Goal: Task Accomplishment & Management: Complete application form

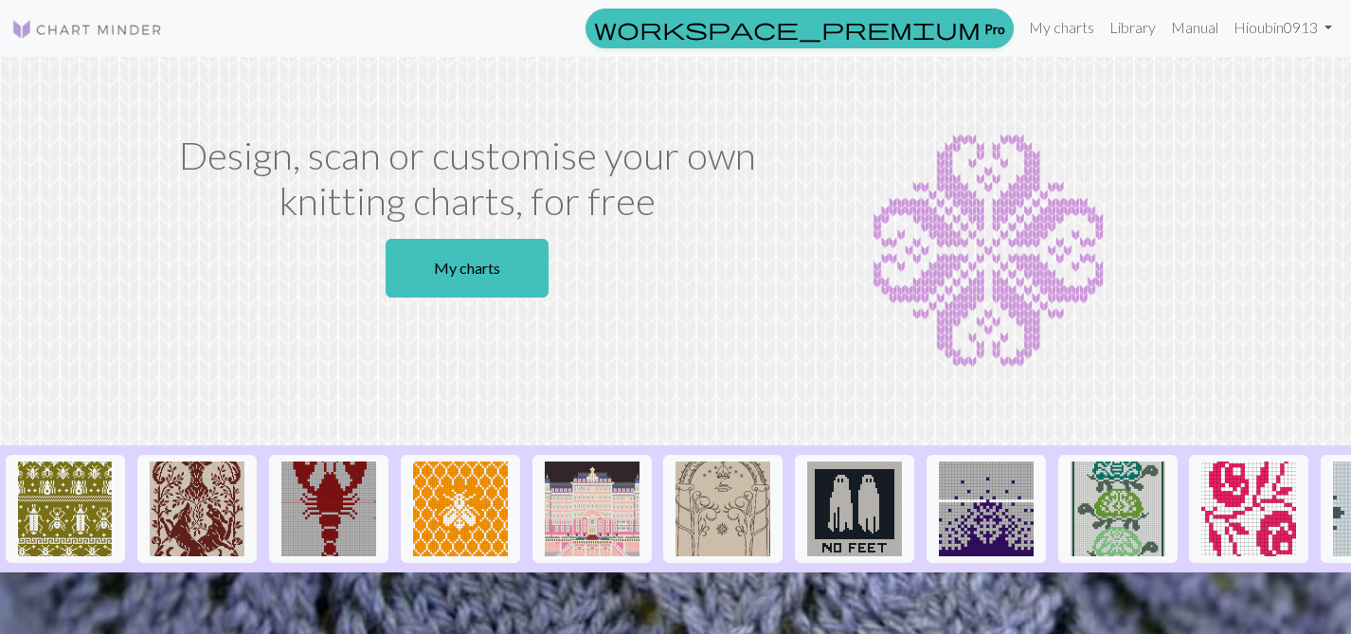
click at [295, 277] on div "Design, scan or customise your own knitting charts, for free My charts" at bounding box center [466, 251] width 625 height 237
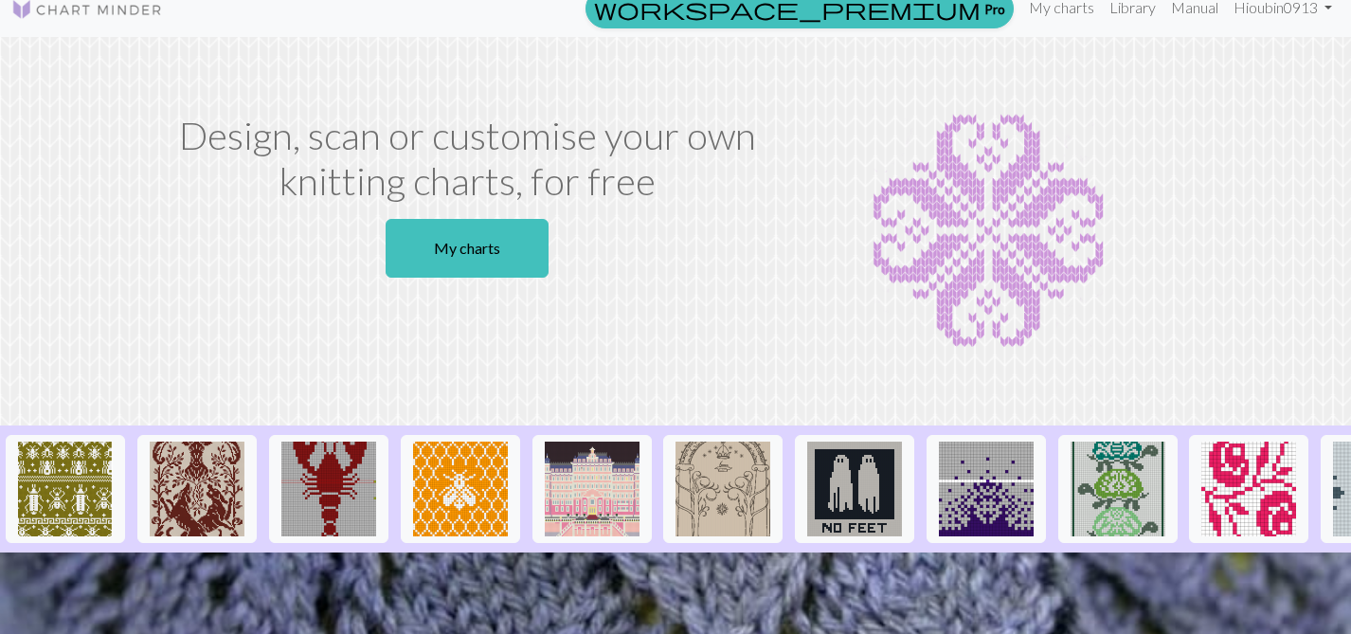
scroll to position [13, 0]
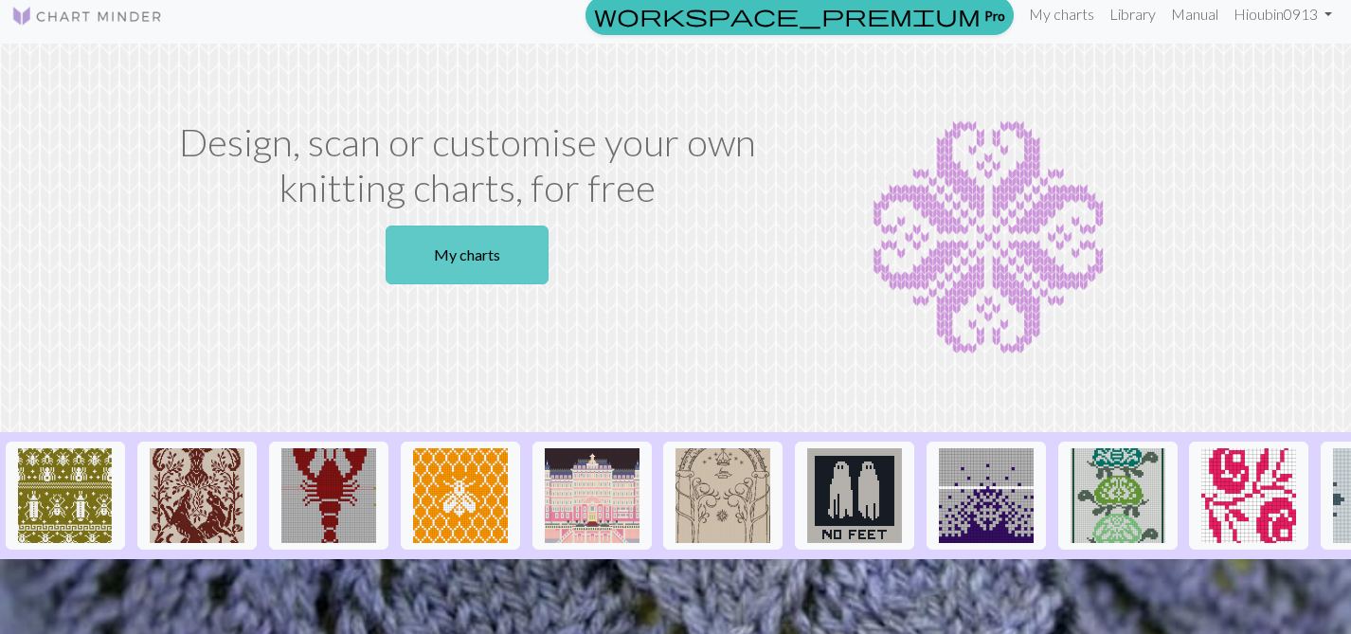
click at [481, 256] on link "My charts" at bounding box center [466, 254] width 163 height 59
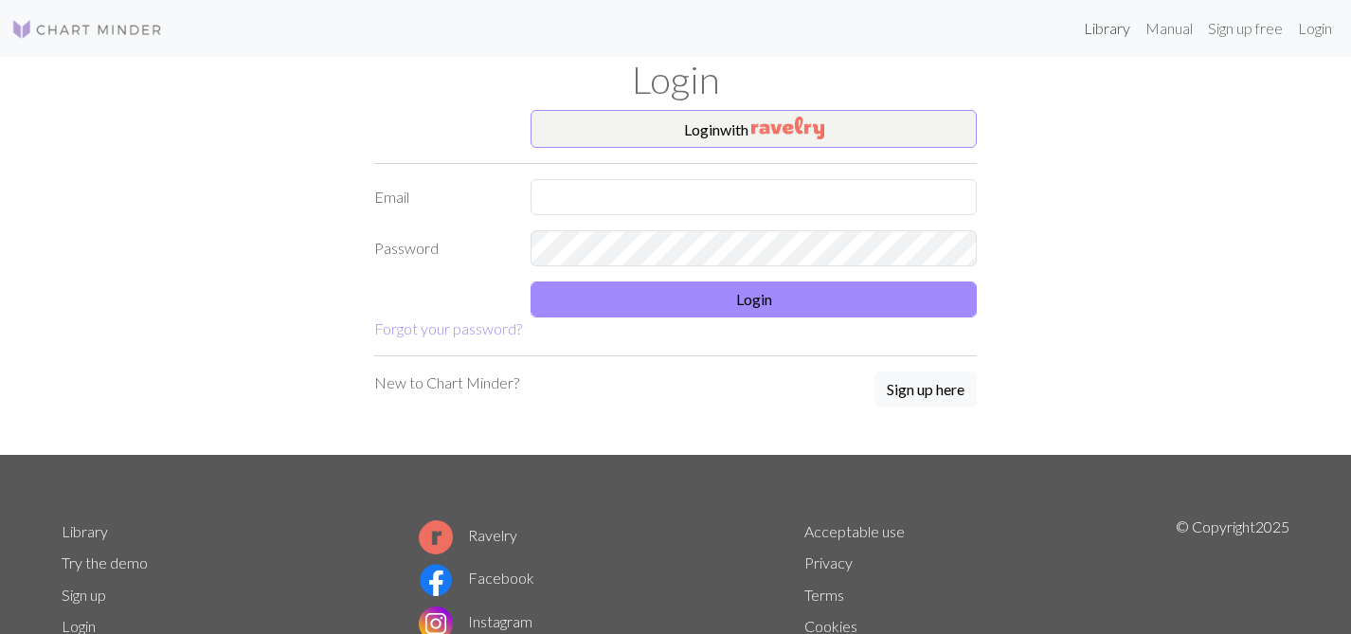
click at [1101, 27] on link "Library" at bounding box center [1107, 28] width 62 height 38
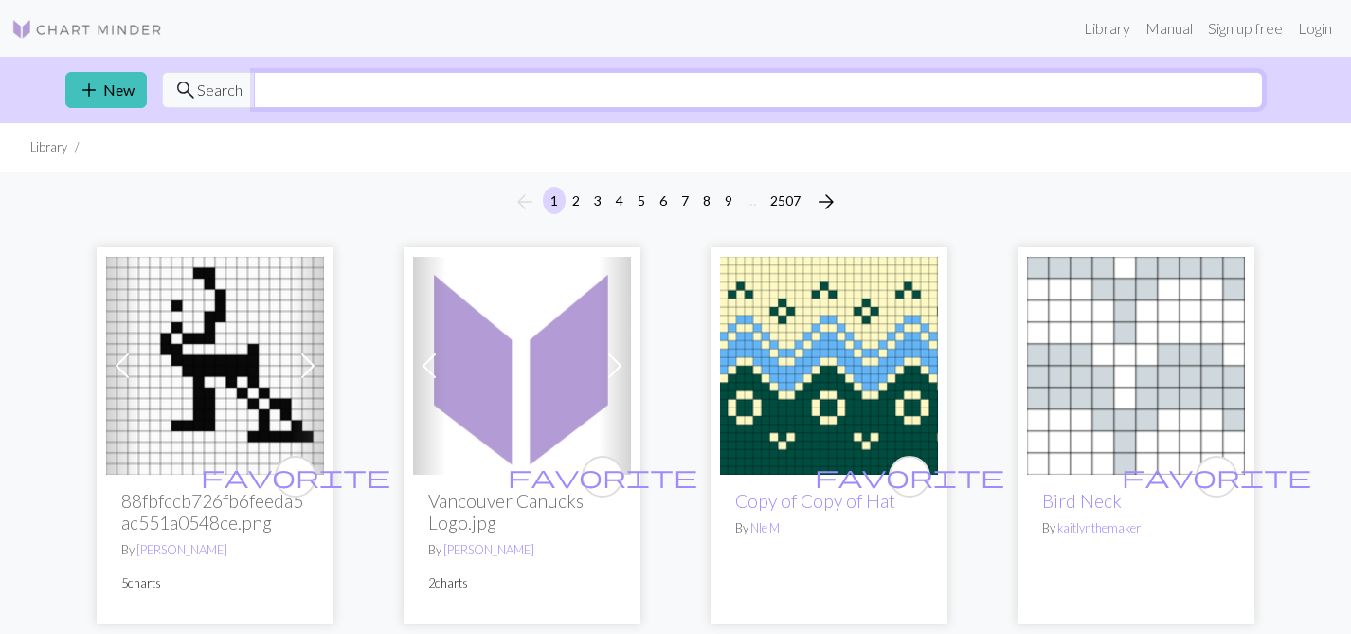
click at [370, 92] on input "text" at bounding box center [758, 90] width 1009 height 36
type input "emty"
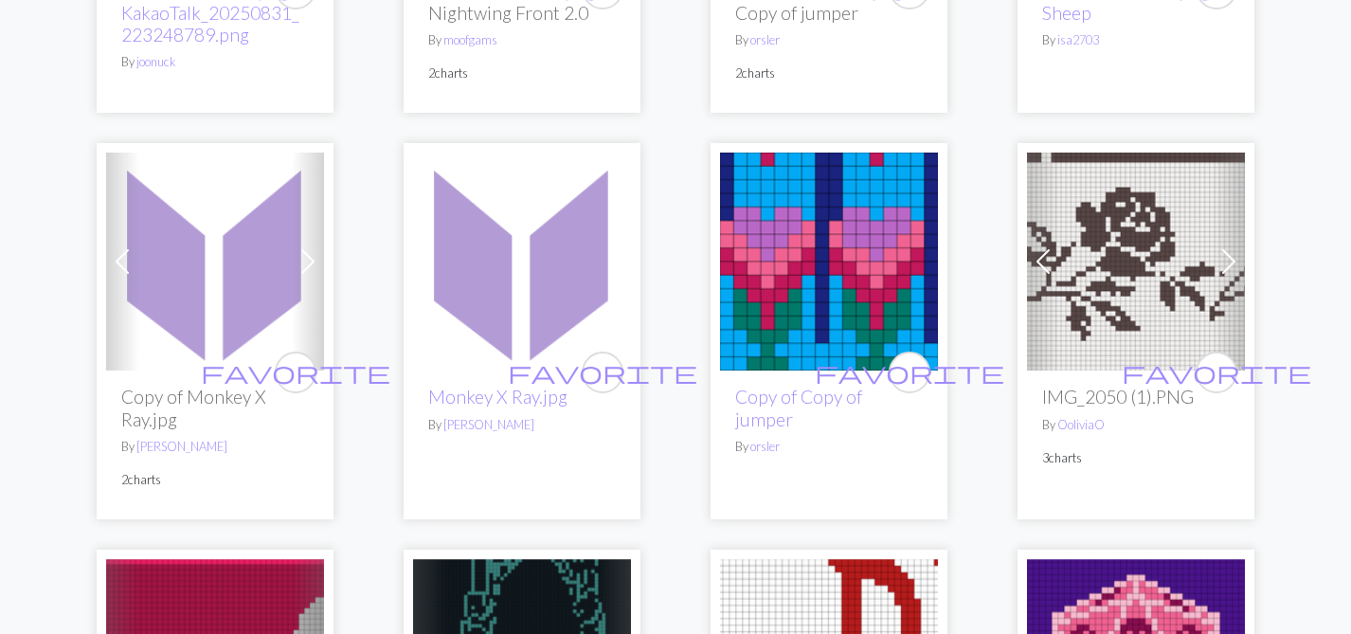
scroll to position [1293, 0]
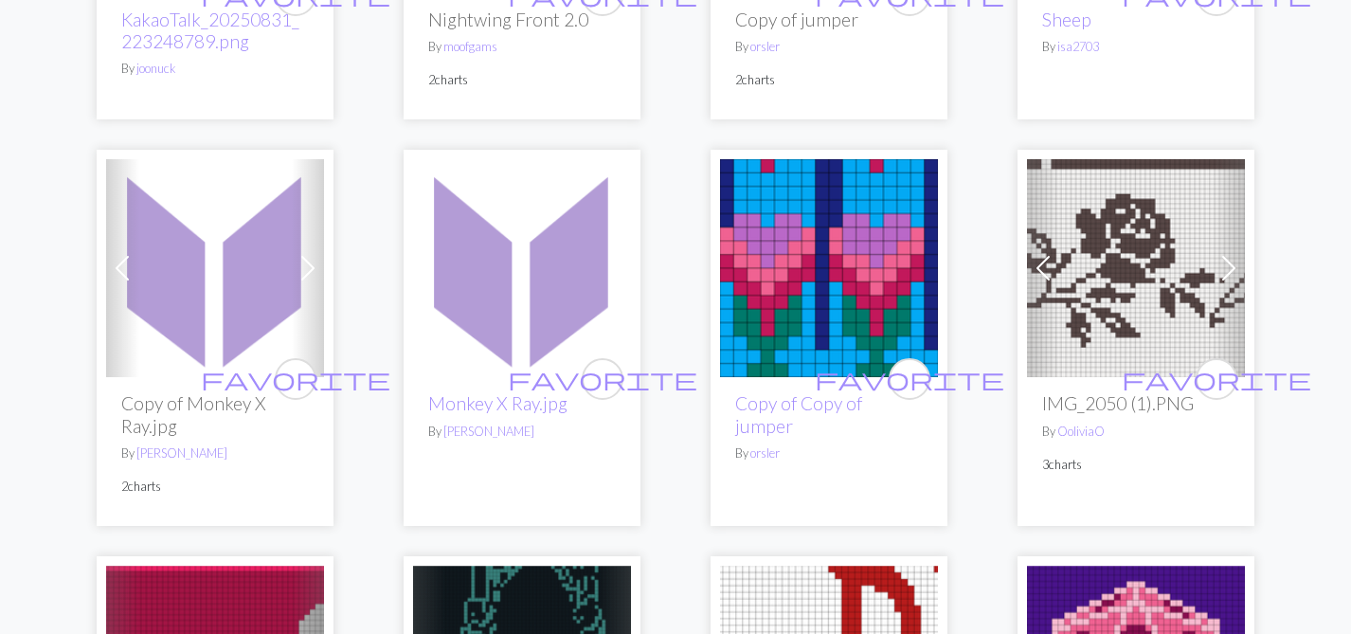
click at [1123, 297] on img at bounding box center [1136, 268] width 218 height 218
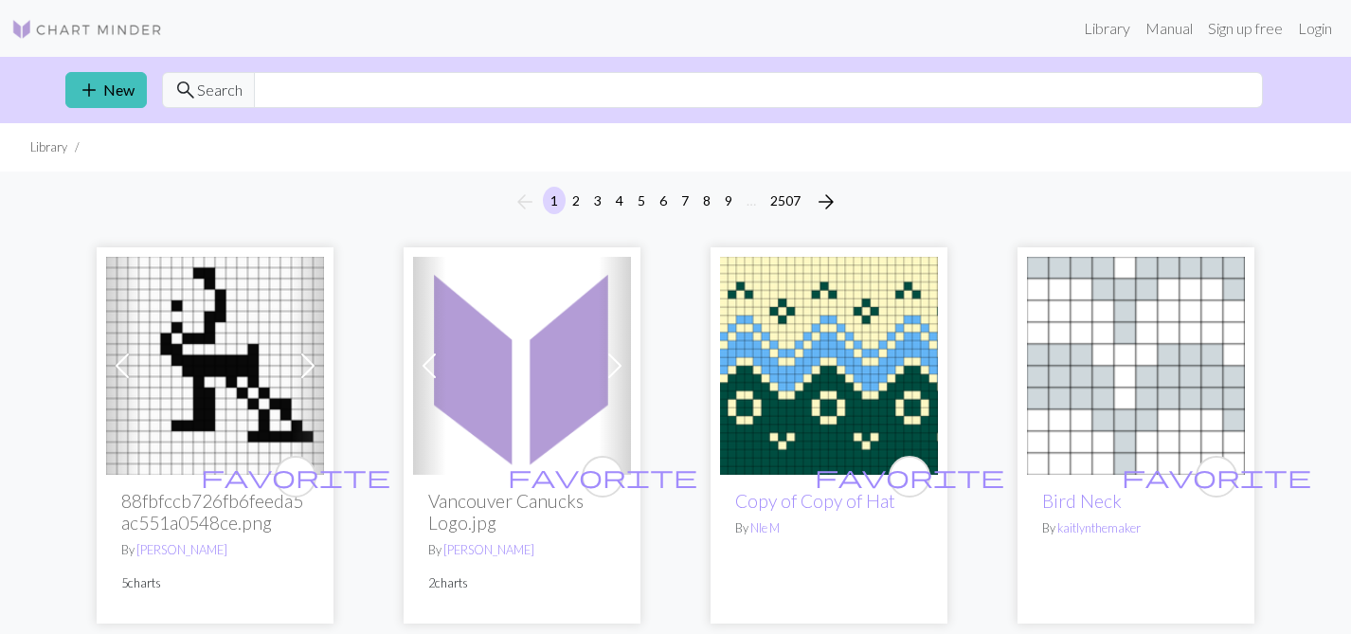
scroll to position [1293, 0]
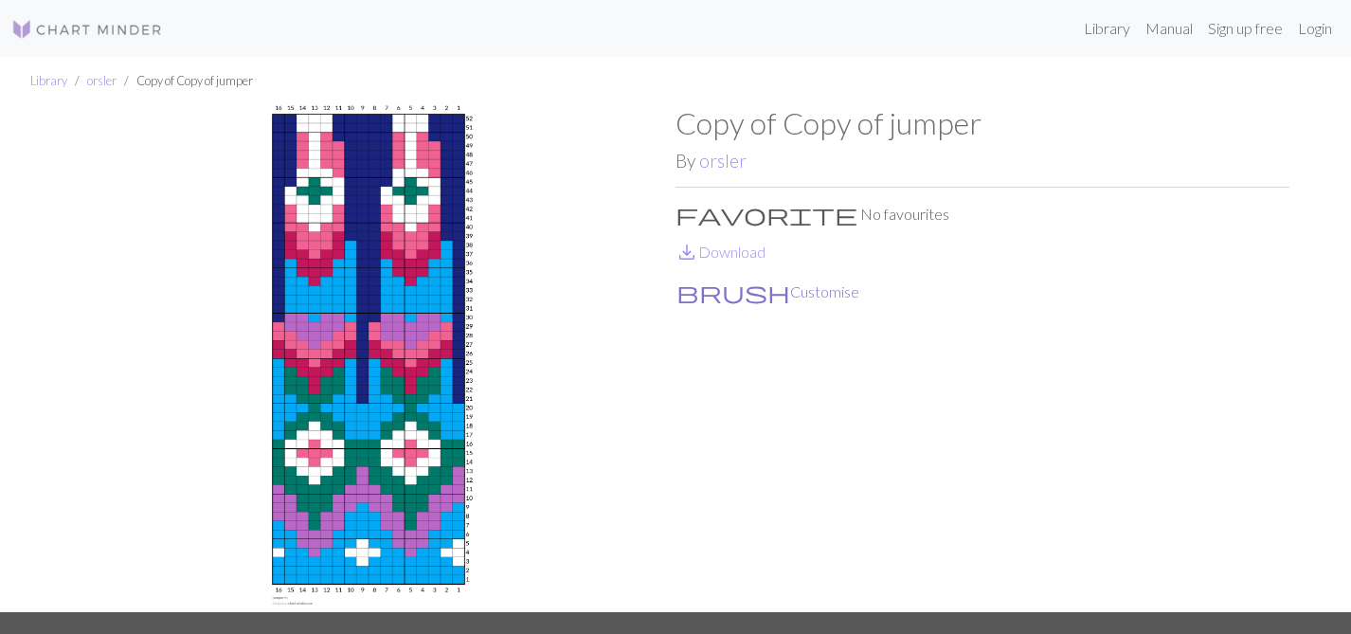
click at [748, 300] on button "brush Customise" at bounding box center [767, 291] width 185 height 25
click at [741, 291] on button "brush Customise" at bounding box center [767, 291] width 185 height 25
click at [688, 290] on span "brush" at bounding box center [733, 291] width 114 height 27
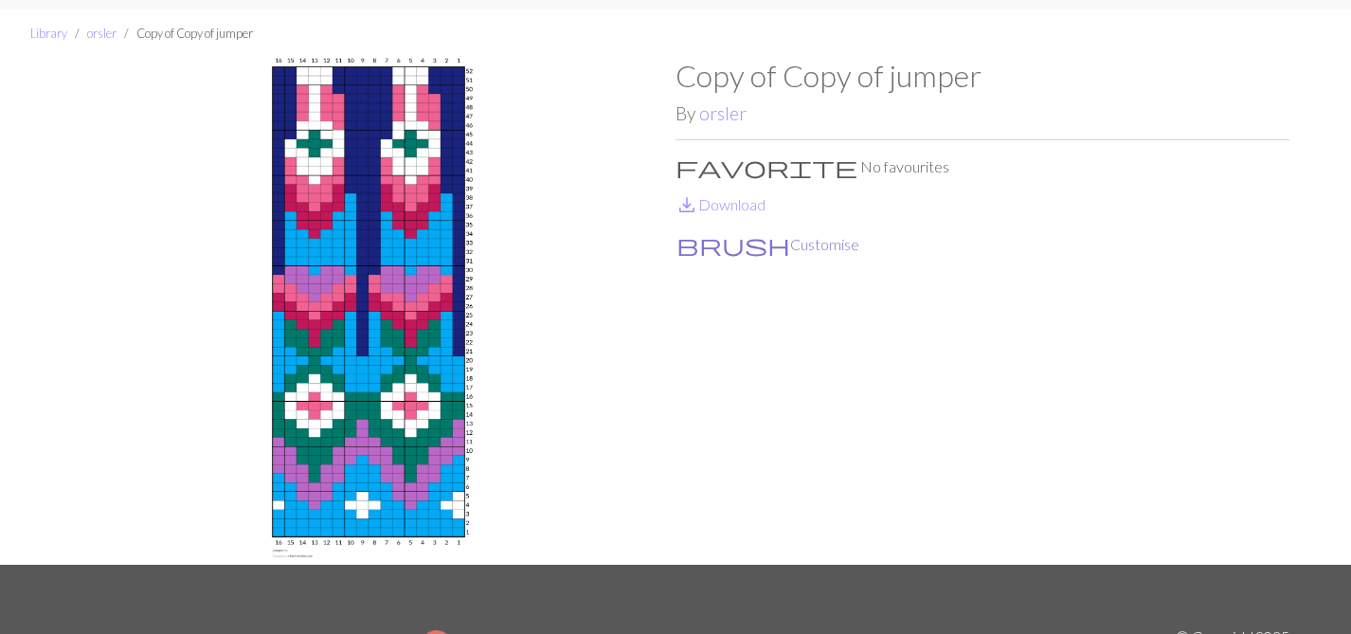
scroll to position [51, 0]
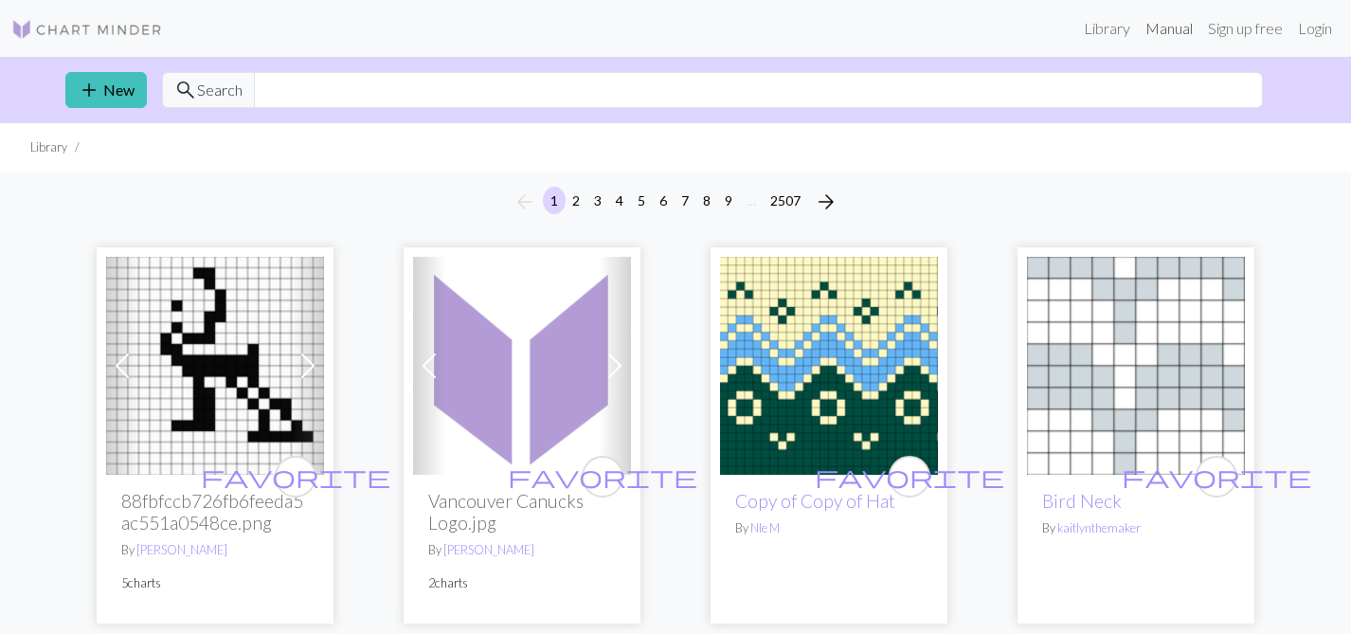
click at [1164, 30] on link "Manual" at bounding box center [1168, 28] width 63 height 38
click at [108, 91] on link "add New" at bounding box center [105, 90] width 81 height 36
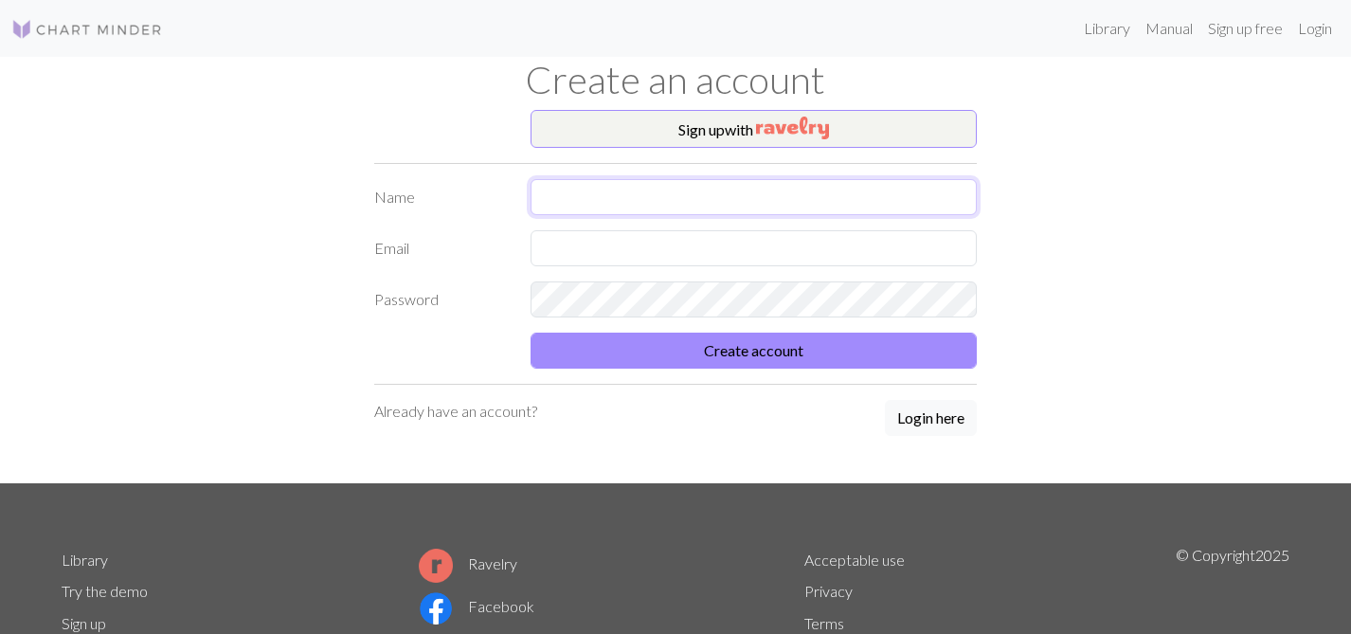
click at [645, 194] on input "text" at bounding box center [753, 197] width 446 height 36
click at [602, 193] on input "text" at bounding box center [753, 197] width 446 height 36
type input "d"
type input "Ditte"
click at [582, 241] on input "text" at bounding box center [753, 248] width 446 height 36
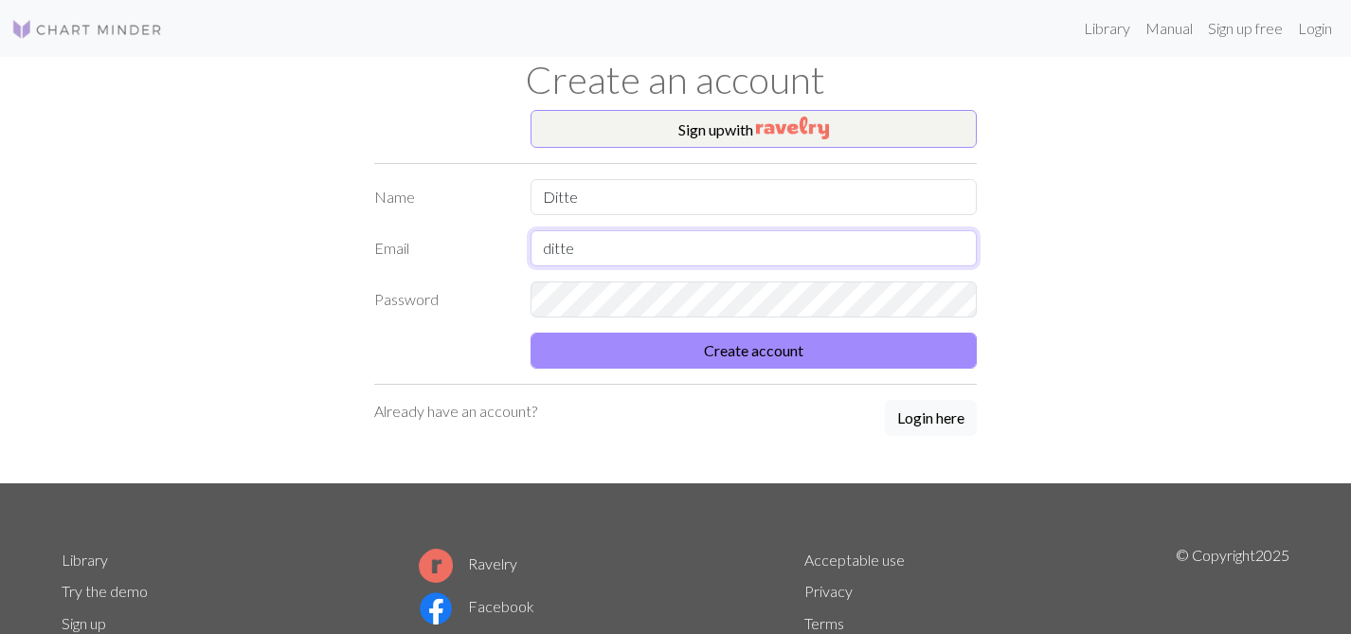
type input "dittebach@live.dk"
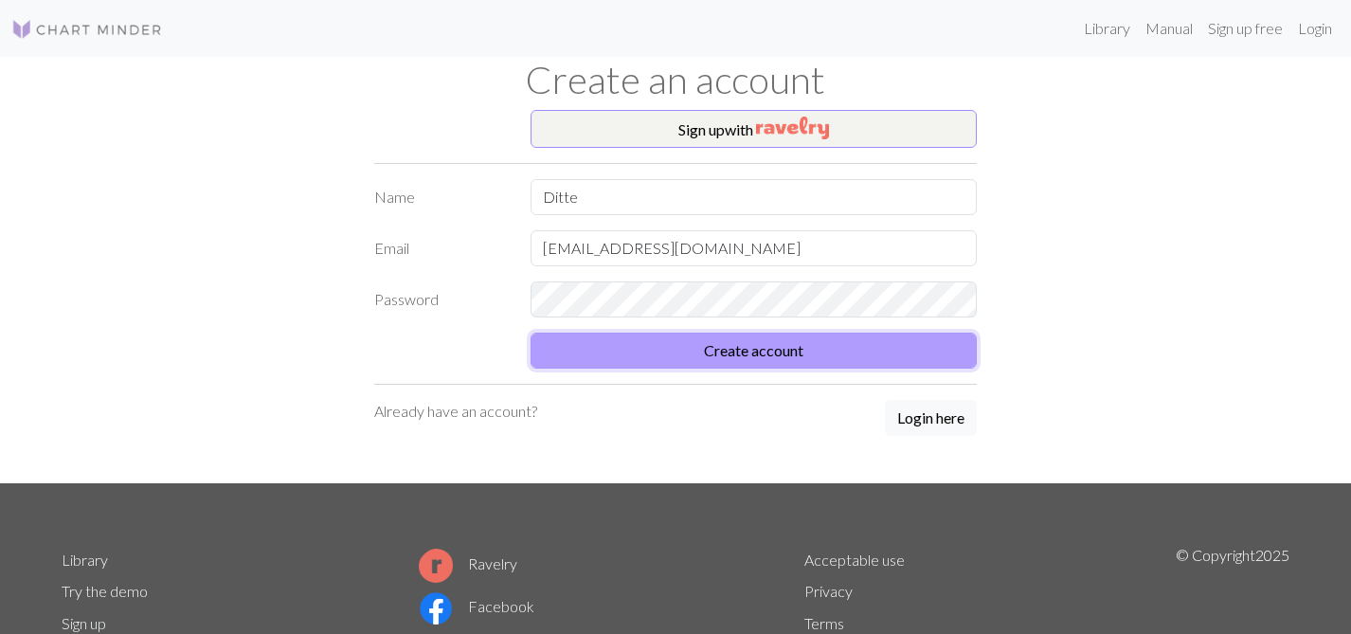
click at [754, 349] on button "Create account" at bounding box center [753, 350] width 446 height 36
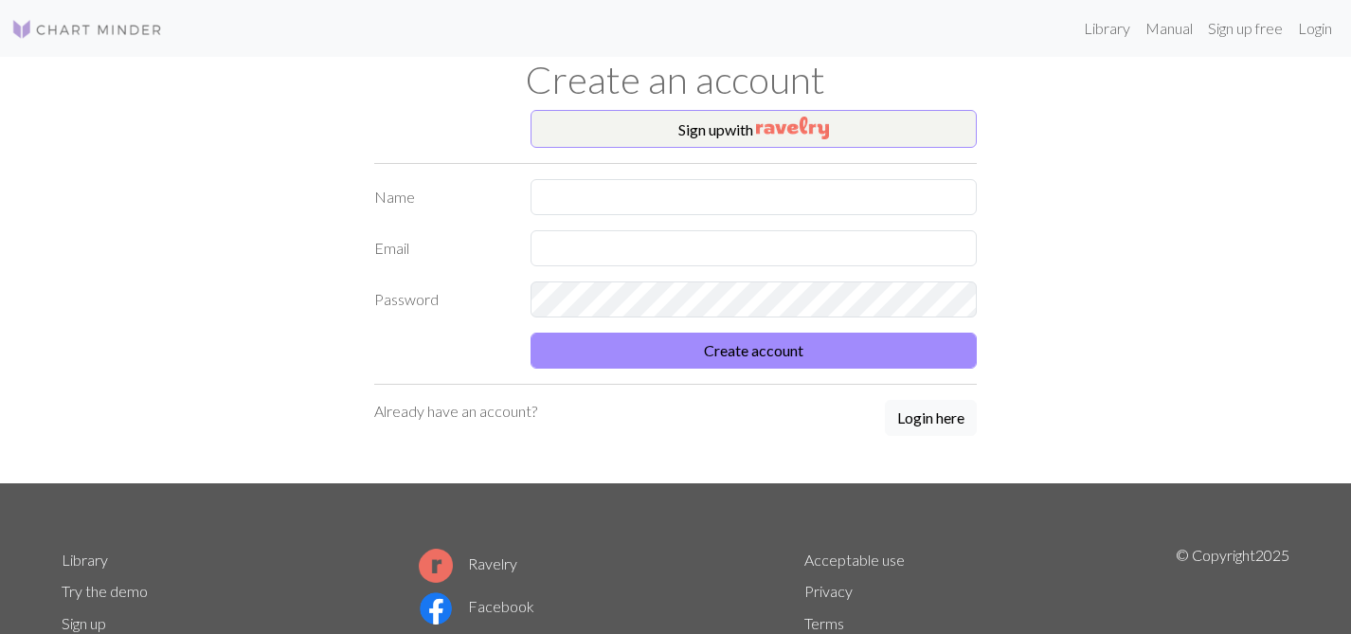
click at [1152, 166] on div "Sign up with Name Email Password Create account Already have an account? Login …" at bounding box center [675, 296] width 1250 height 373
click at [1153, 27] on link "Manual" at bounding box center [1168, 28] width 63 height 38
click at [1103, 27] on link "Library" at bounding box center [1107, 28] width 62 height 38
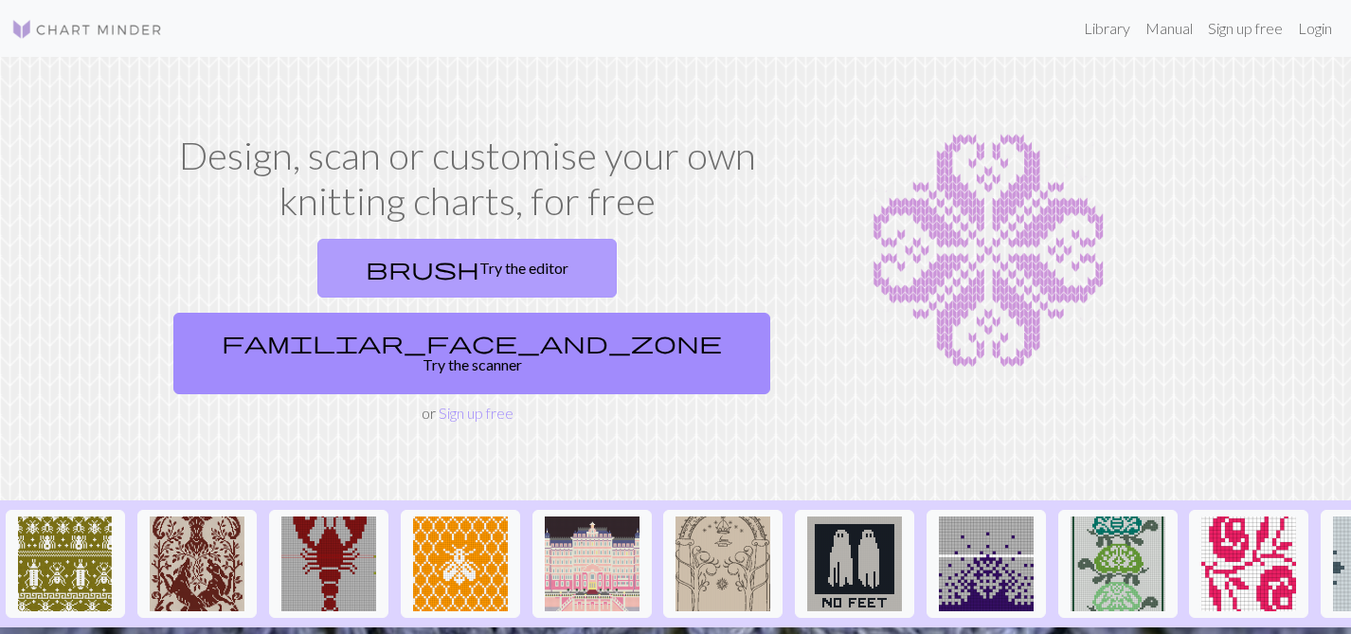
click at [323, 264] on link "brush Try the editor" at bounding box center [466, 268] width 299 height 59
